Goal: Transaction & Acquisition: Purchase product/service

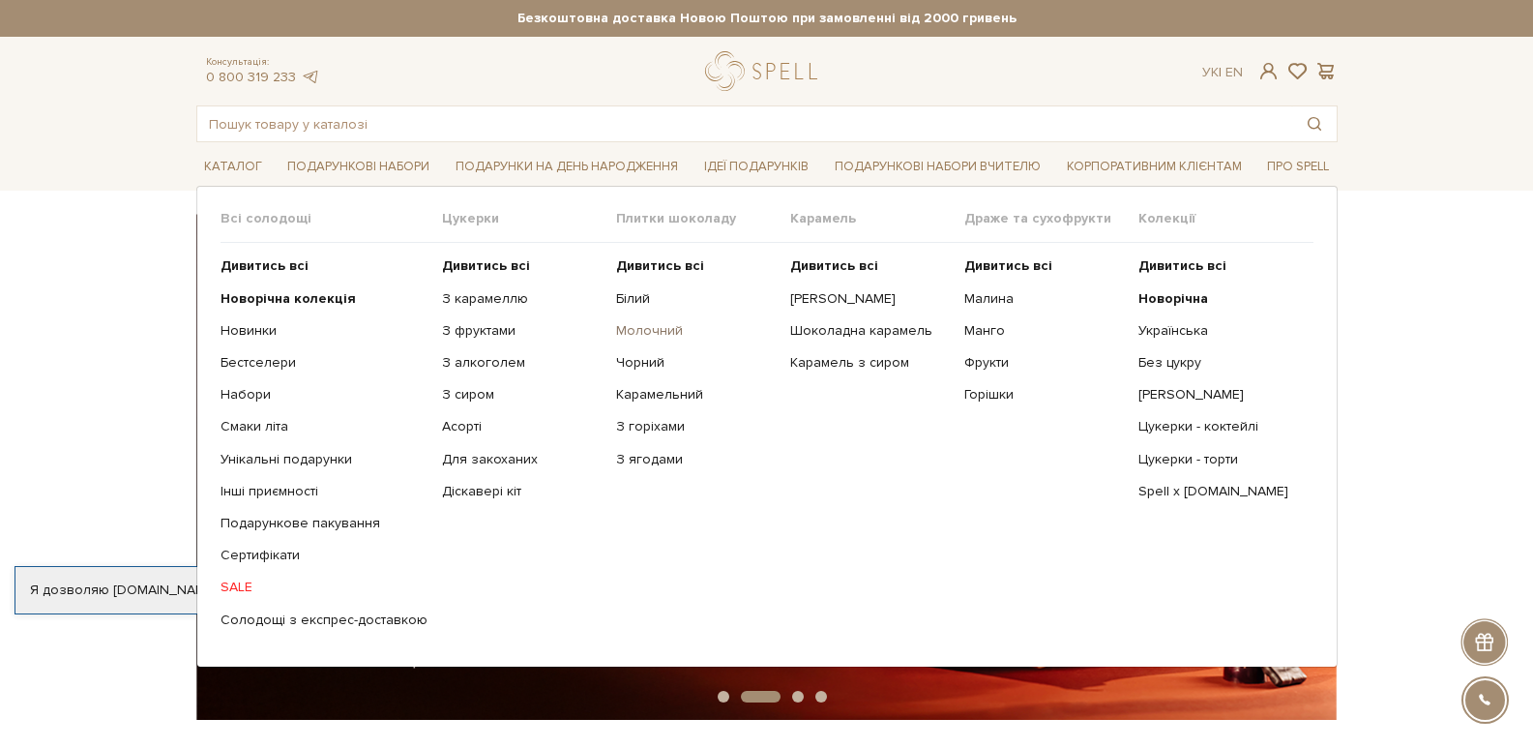
click at [632, 334] on link "Молочний" at bounding box center [696, 330] width 160 height 17
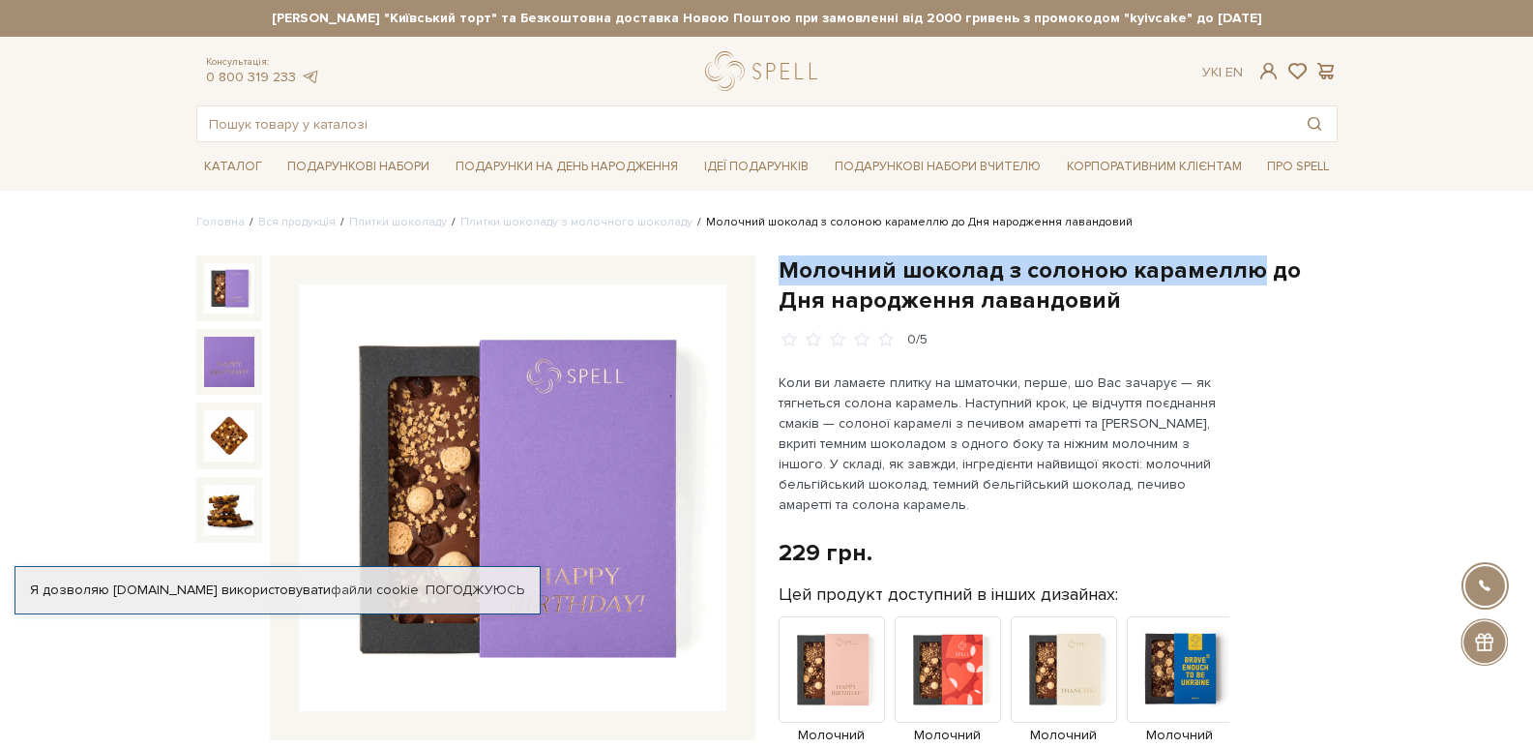
drag, startPoint x: 774, startPoint y: 267, endPoint x: 1246, endPoint y: 257, distance: 472.1
copy h1 "Молочний шоколад з солоною карамеллю"
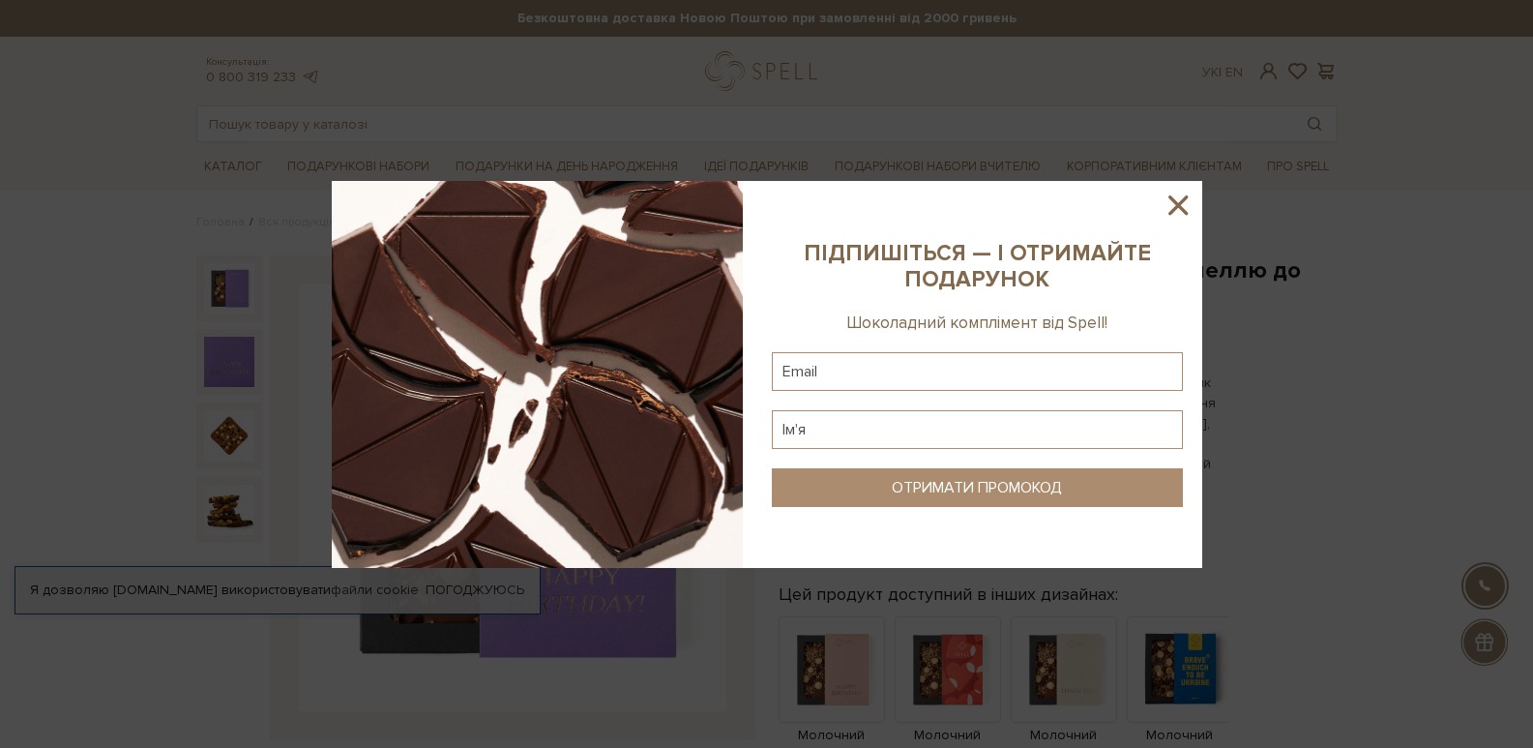
click at [1177, 219] on icon at bounding box center [1178, 205] width 33 height 33
